Goal: Task Accomplishment & Management: Use online tool/utility

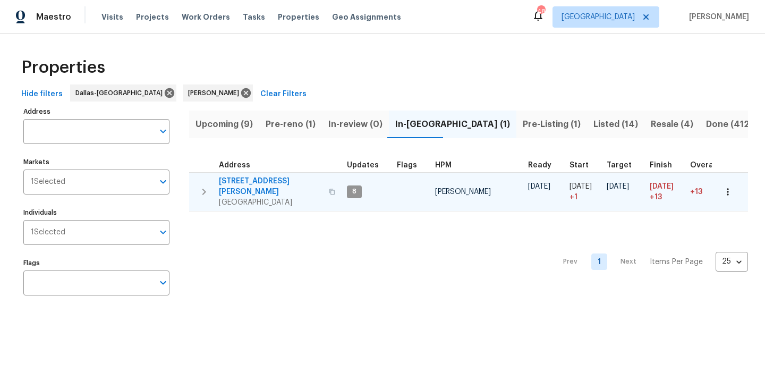
click at [727, 191] on icon "button" at bounding box center [728, 191] width 11 height 11
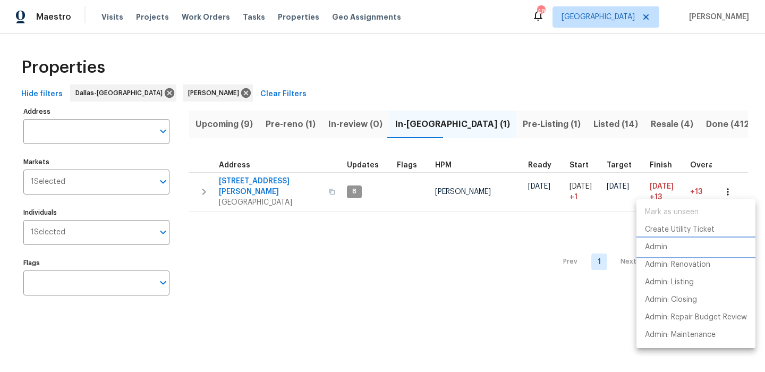
click at [658, 242] on p "Admin" at bounding box center [656, 247] width 22 height 11
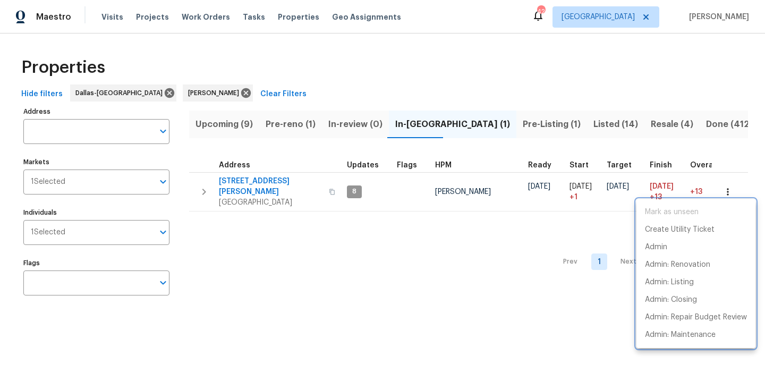
click at [248, 187] on div at bounding box center [382, 186] width 765 height 372
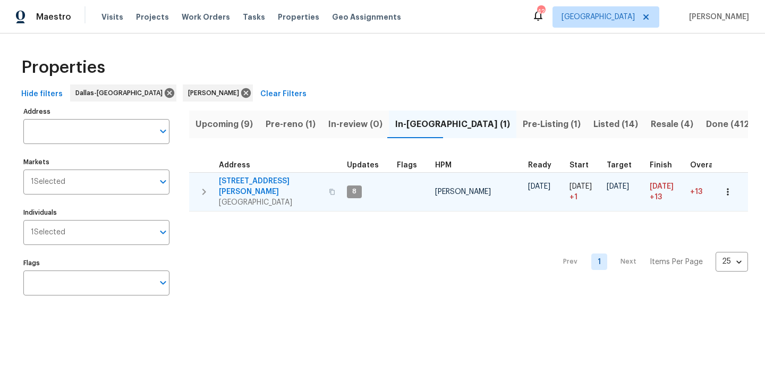
click at [251, 176] on span "[STREET_ADDRESS][PERSON_NAME]" at bounding box center [271, 186] width 104 height 21
click at [725, 181] on button "button" at bounding box center [727, 191] width 23 height 23
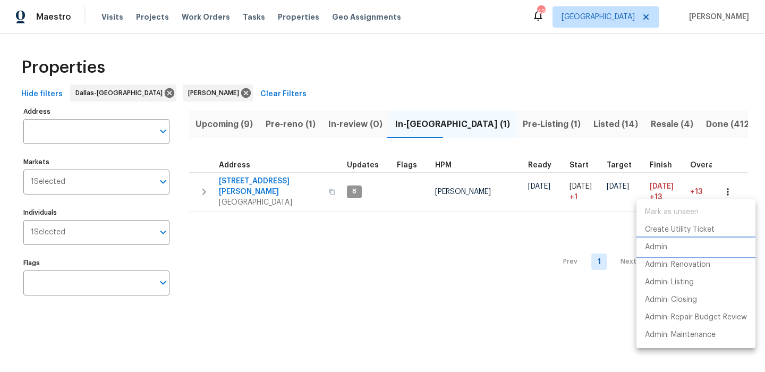
click at [682, 246] on li "Admin" at bounding box center [696, 248] width 119 height 18
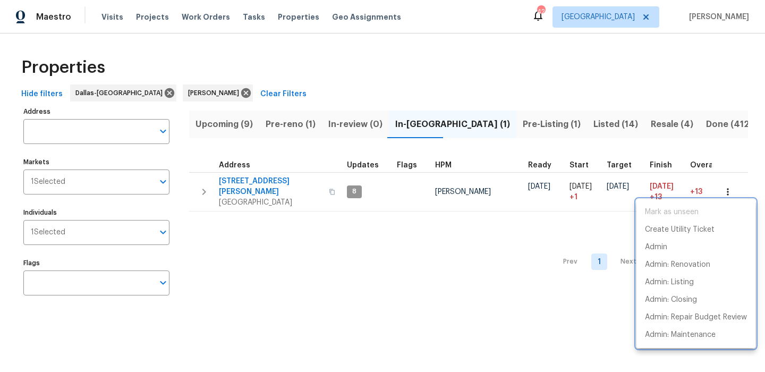
click at [314, 75] on div at bounding box center [382, 186] width 765 height 372
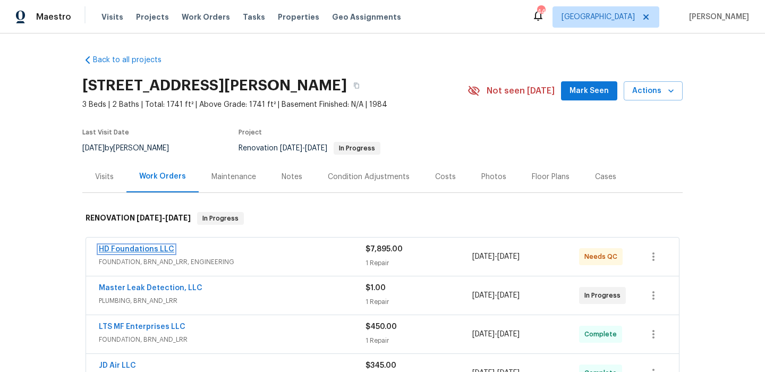
click at [141, 245] on link "HD Foundations LLC" at bounding box center [136, 248] width 75 height 7
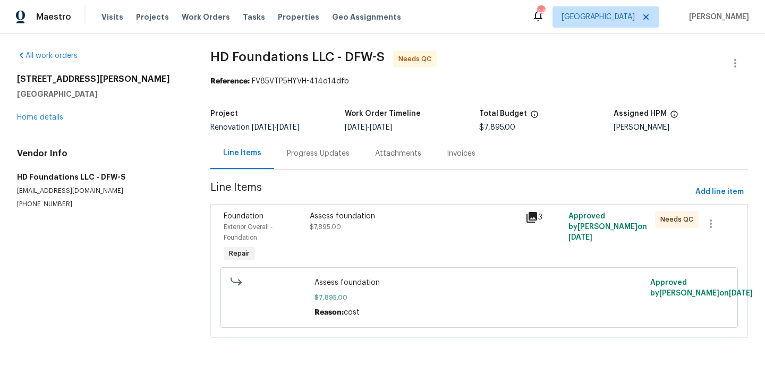
click at [529, 219] on icon at bounding box center [532, 217] width 11 height 11
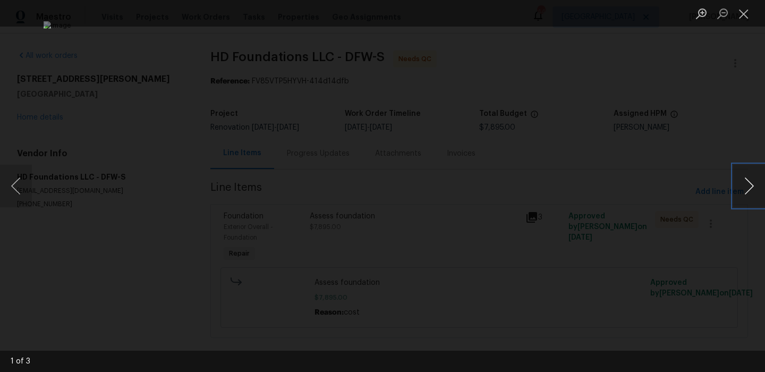
click at [748, 192] on button "Next image" at bounding box center [749, 186] width 32 height 43
click at [743, 22] on button "Close lightbox" at bounding box center [743, 13] width 21 height 19
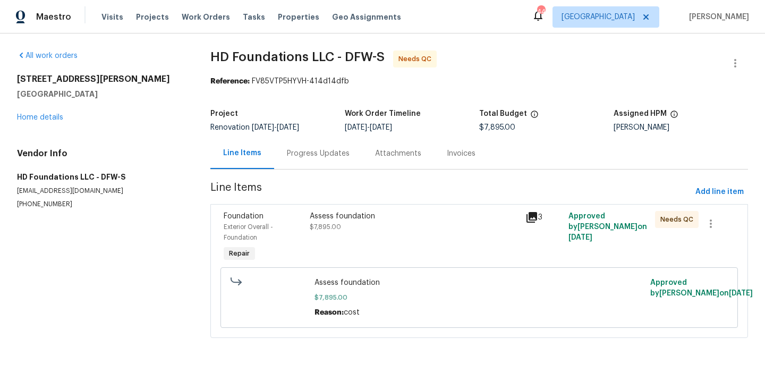
click at [362, 232] on div "Assess foundation $7,895.00" at bounding box center [414, 221] width 209 height 21
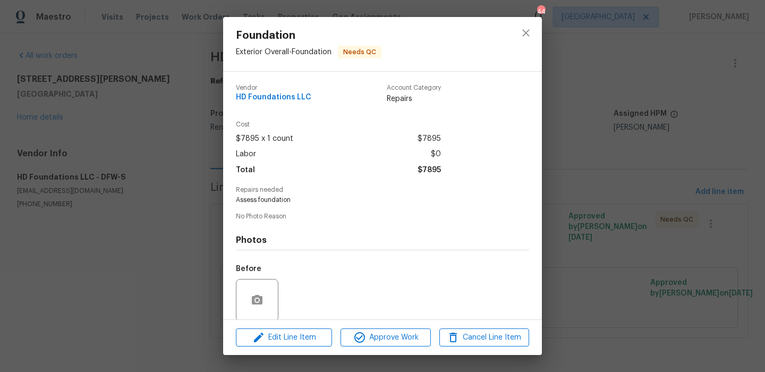
click at [389, 326] on div "Edit Line Item Approve Work Cancel Line Item" at bounding box center [382, 338] width 319 height 36
click at [388, 335] on span "Approve Work" at bounding box center [385, 337] width 83 height 13
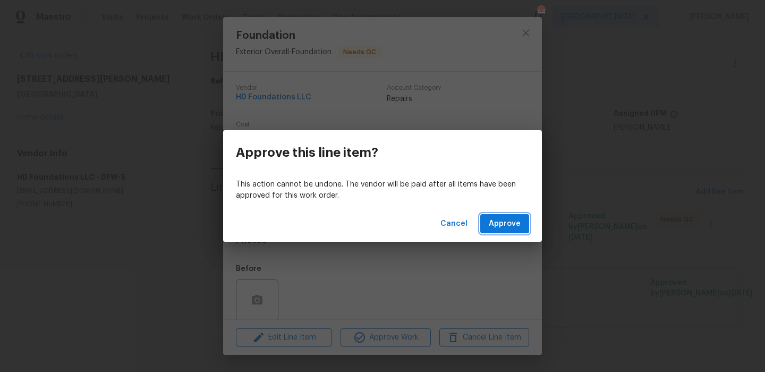
click at [507, 219] on span "Approve" at bounding box center [505, 223] width 32 height 13
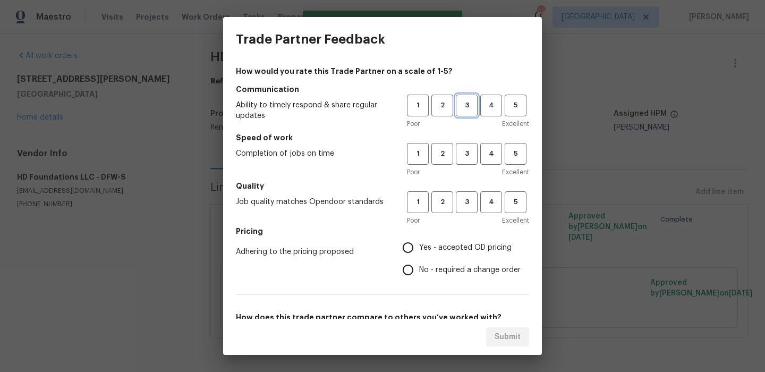
click at [467, 107] on span "3" at bounding box center [467, 105] width 20 height 12
click at [467, 163] on button "3" at bounding box center [467, 154] width 22 height 22
click at [465, 194] on button "3" at bounding box center [467, 202] width 22 height 22
click at [443, 229] on h5 "Pricing" at bounding box center [382, 231] width 293 height 11
click at [441, 241] on label "Yes - accepted OD pricing" at bounding box center [459, 247] width 124 height 22
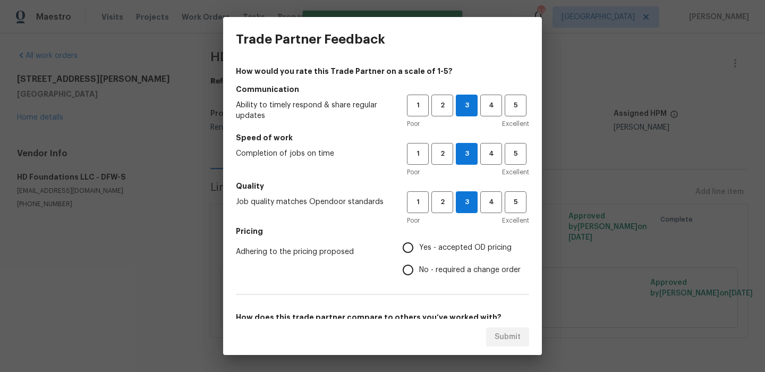
click at [419, 241] on input "Yes - accepted OD pricing" at bounding box center [408, 247] width 22 height 22
radio input "true"
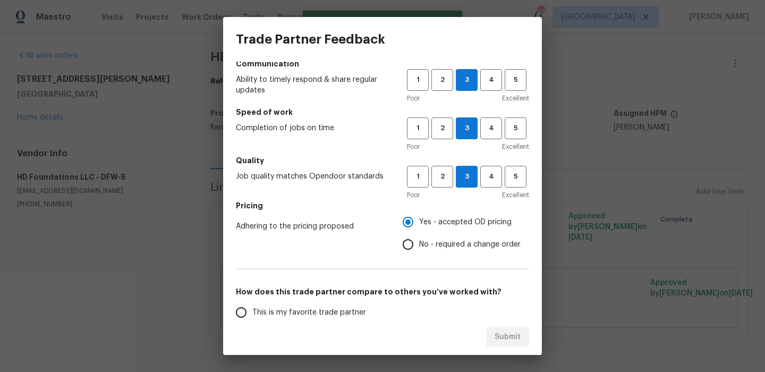
scroll to position [41, 0]
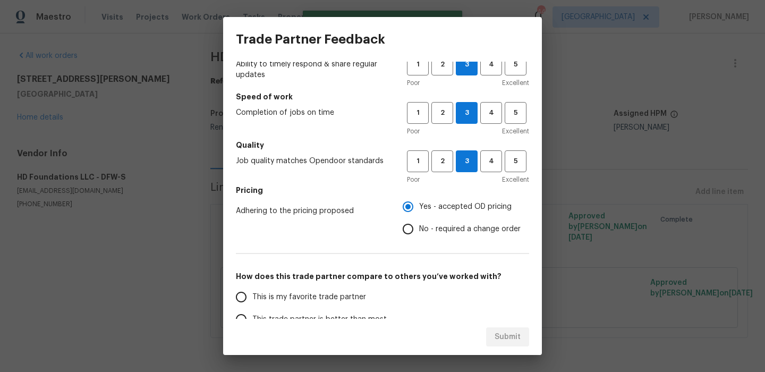
click at [367, 296] on label "This is my favorite trade partner" at bounding box center [314, 297] width 168 height 22
click at [252, 296] on input "This is my favorite trade partner" at bounding box center [241, 297] width 22 height 22
click at [504, 330] on span "Submit" at bounding box center [508, 336] width 26 height 13
radio input "true"
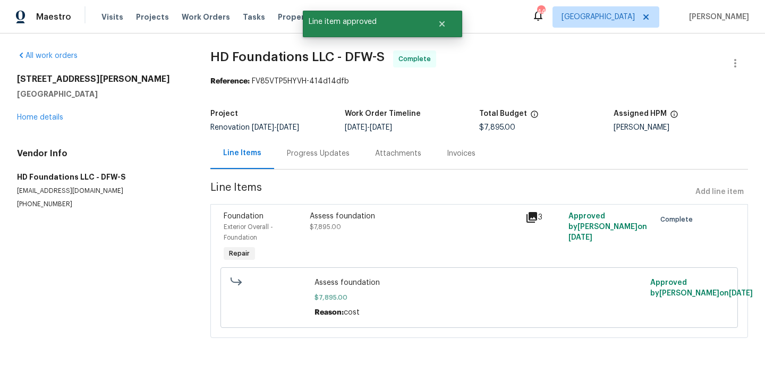
radio input "false"
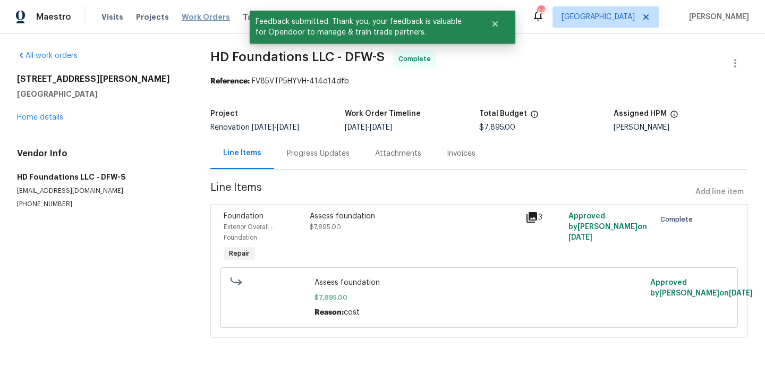
click at [186, 13] on span "Work Orders" at bounding box center [206, 17] width 48 height 11
